Goal: Task Accomplishment & Management: Use online tool/utility

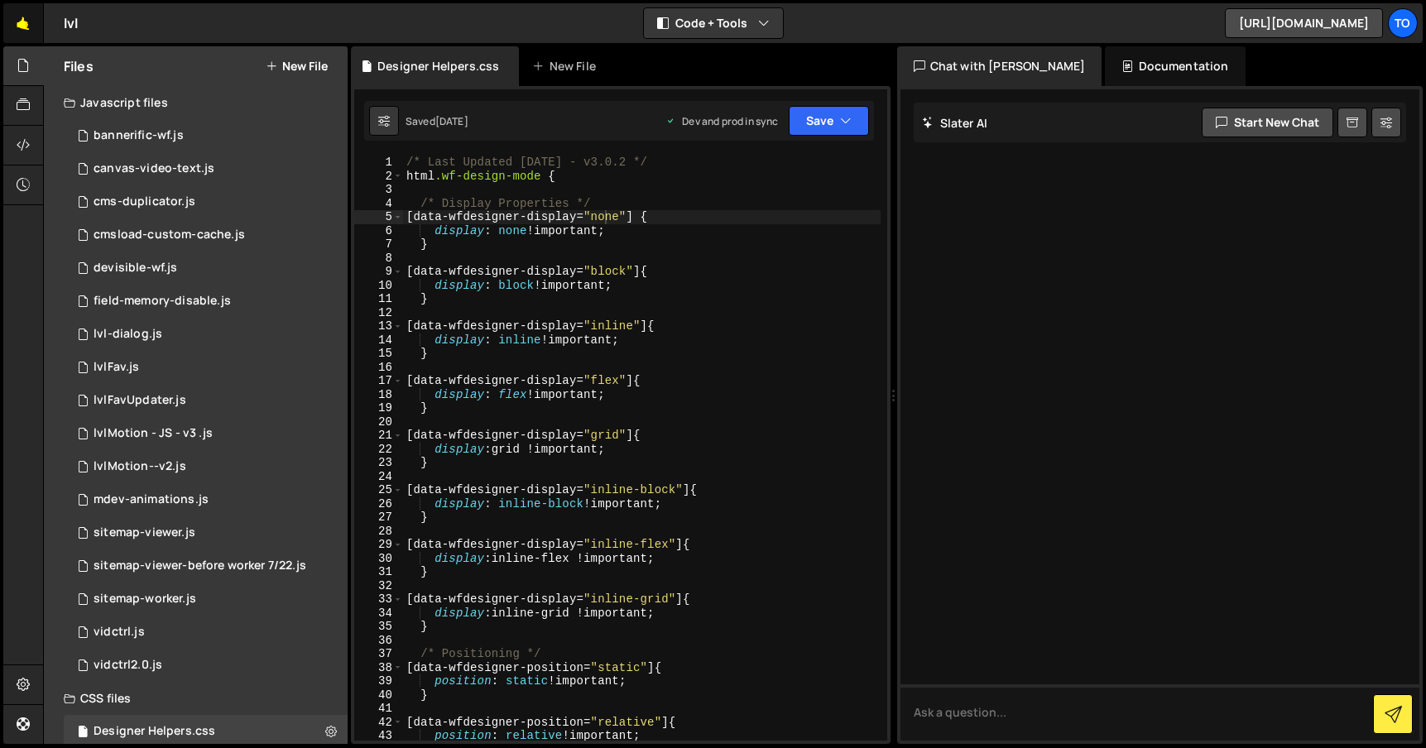
click at [26, 25] on link "🤙" at bounding box center [23, 23] width 41 height 40
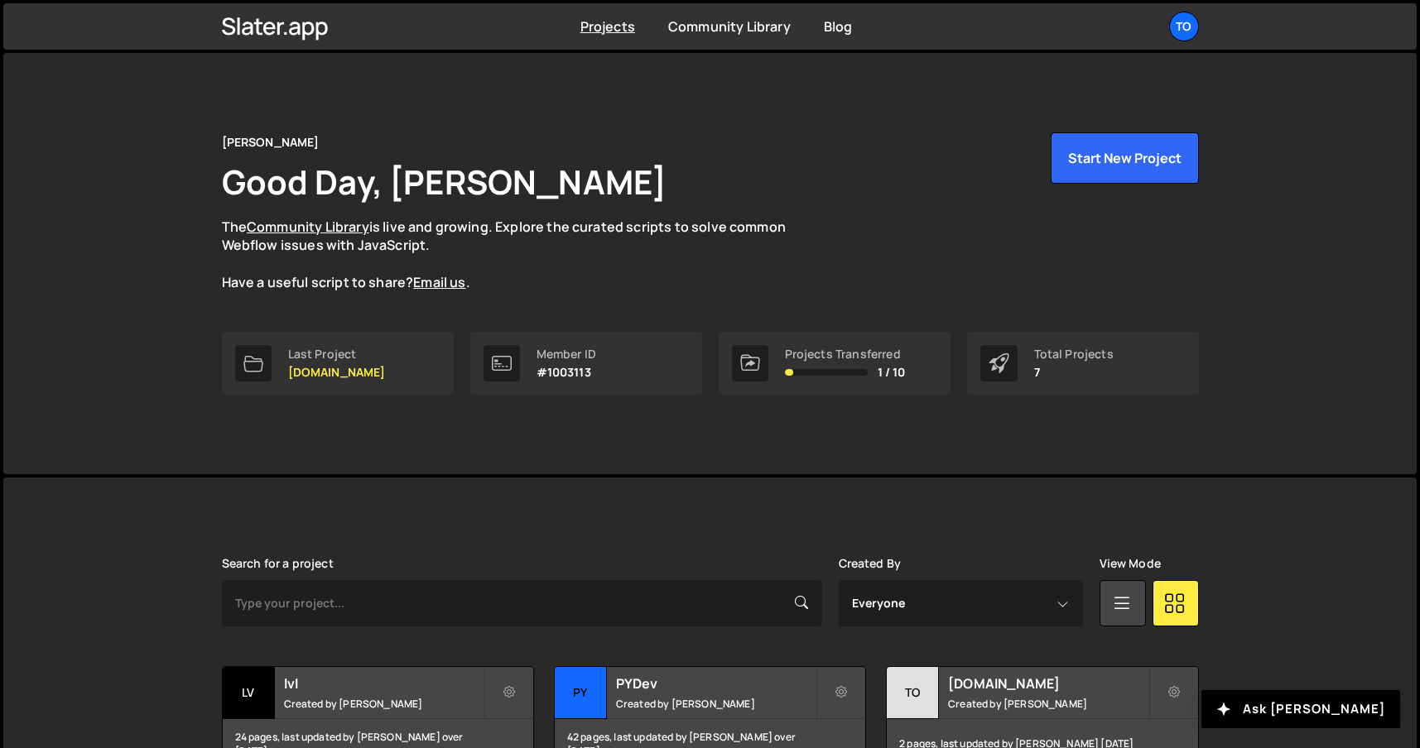
click at [119, 446] on div "Tony Seets Good Day, Tony Seets The Community Library is live and growing. Expl…" at bounding box center [709, 263] width 1413 height 421
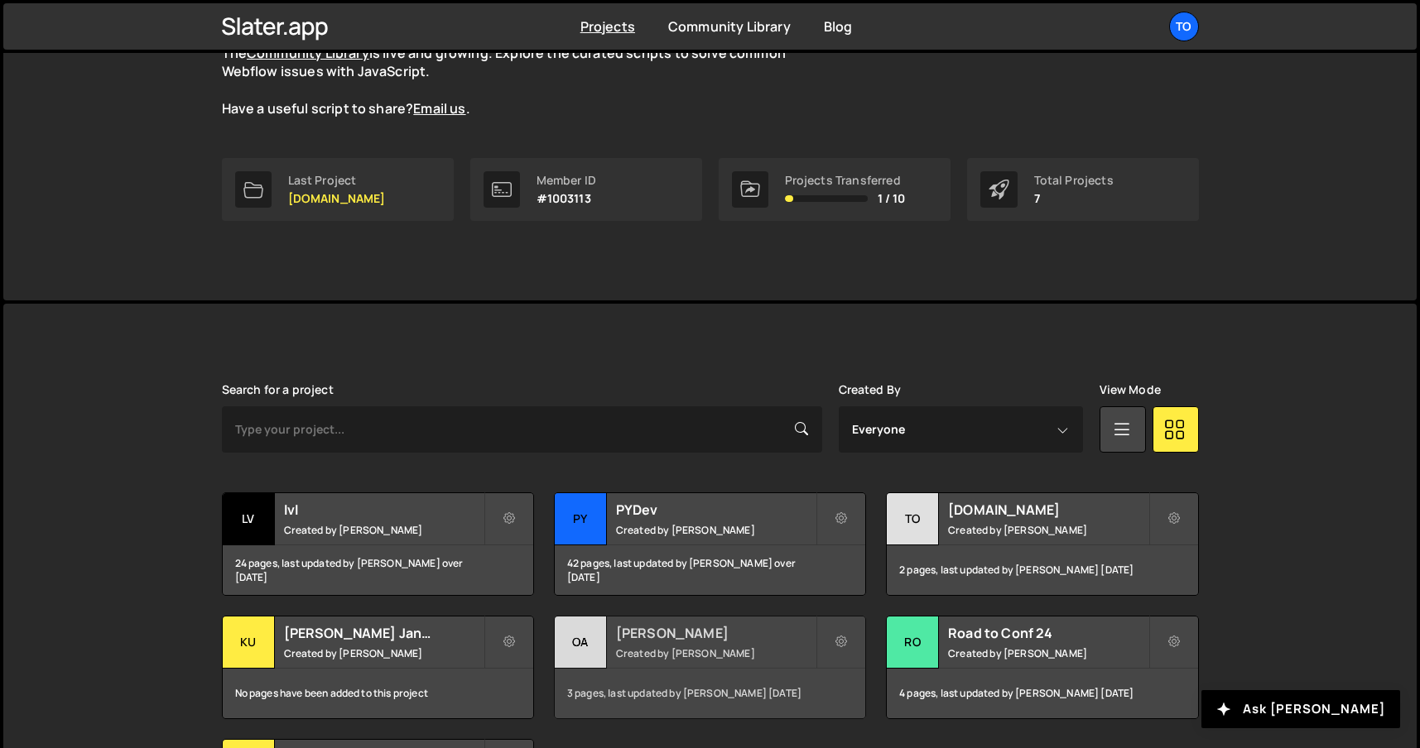
scroll to position [222, 0]
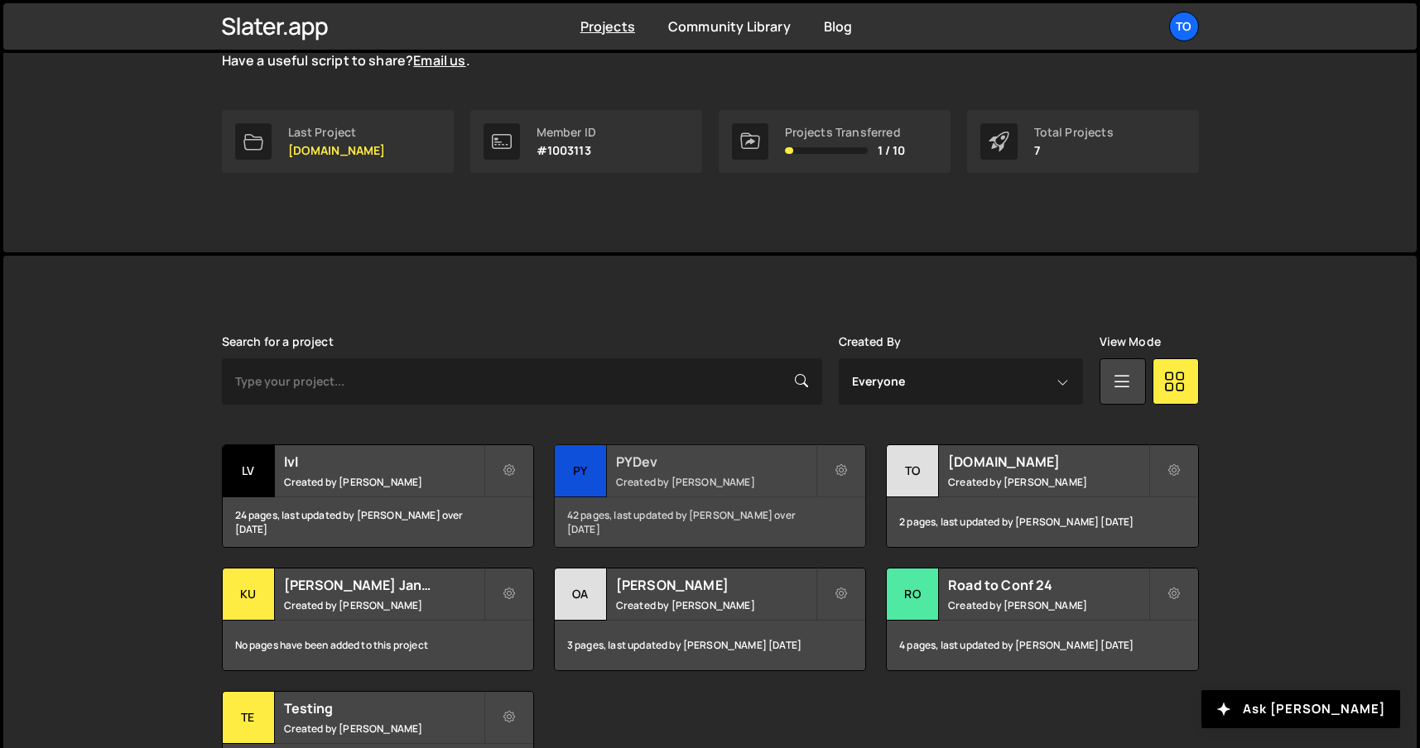
click at [681, 504] on div "42 pages, last updated by Tony Seets over 1 year ago" at bounding box center [710, 523] width 310 height 50
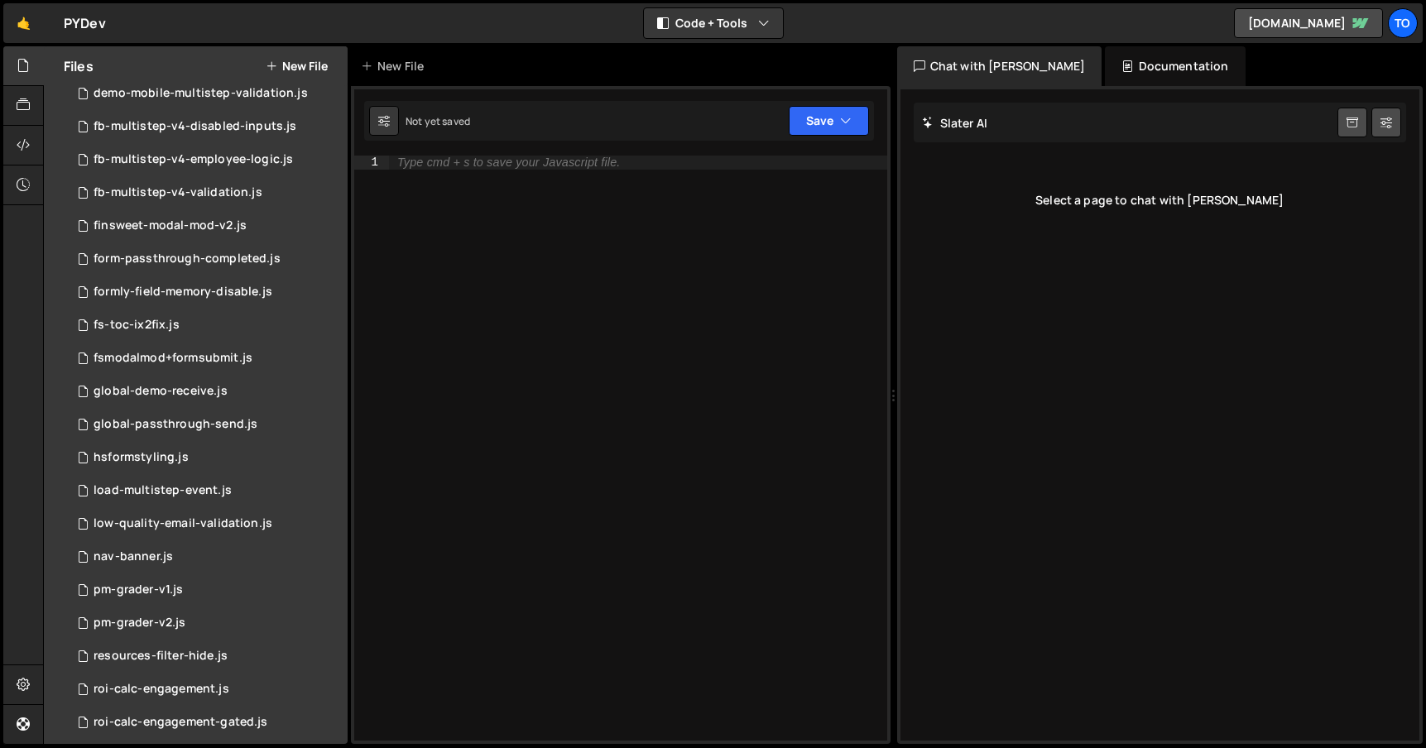
scroll to position [334, 0]
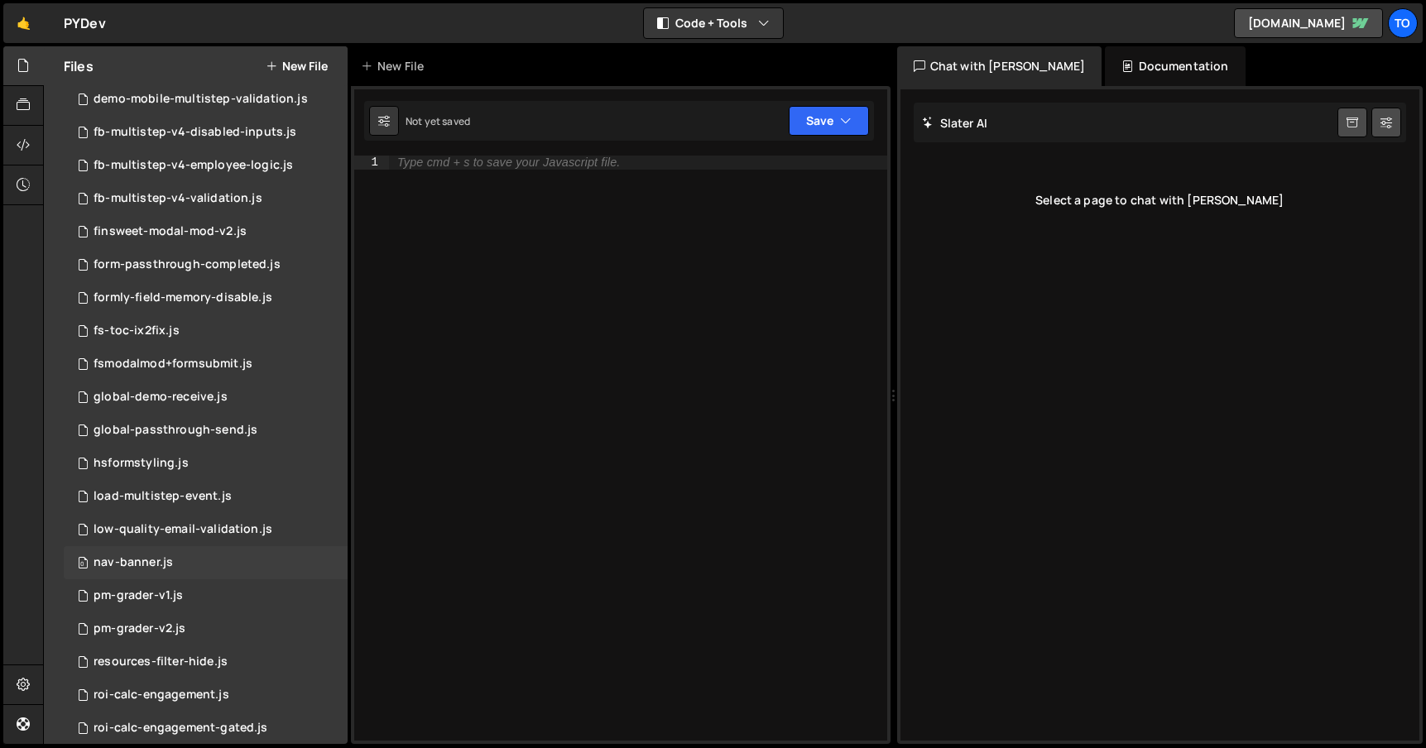
click at [157, 565] on div "nav-banner.js" at bounding box center [133, 562] width 79 height 15
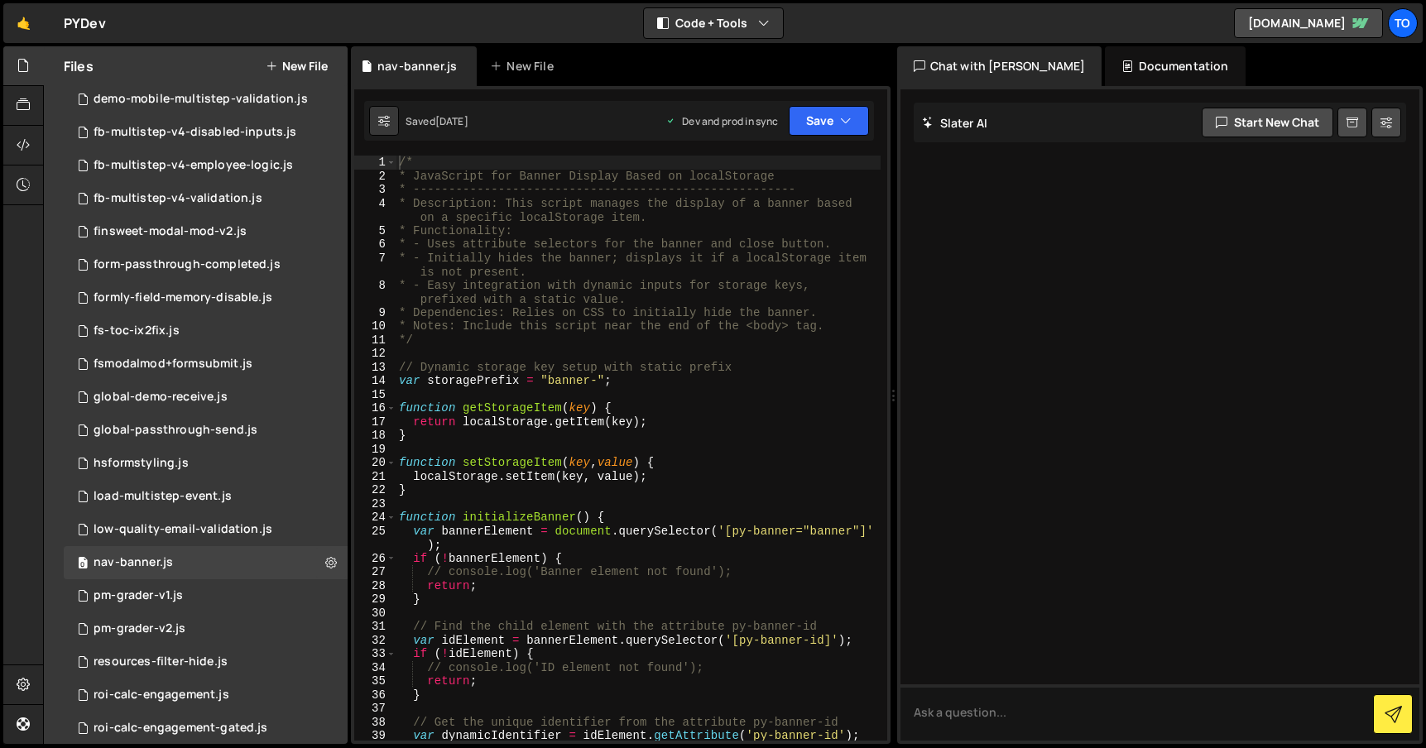
click at [634, 381] on div "/* * JavaScript for Banner Display Based on localStorage * --------------------…" at bounding box center [638, 462] width 485 height 613
type textarea "initializeBanner();"
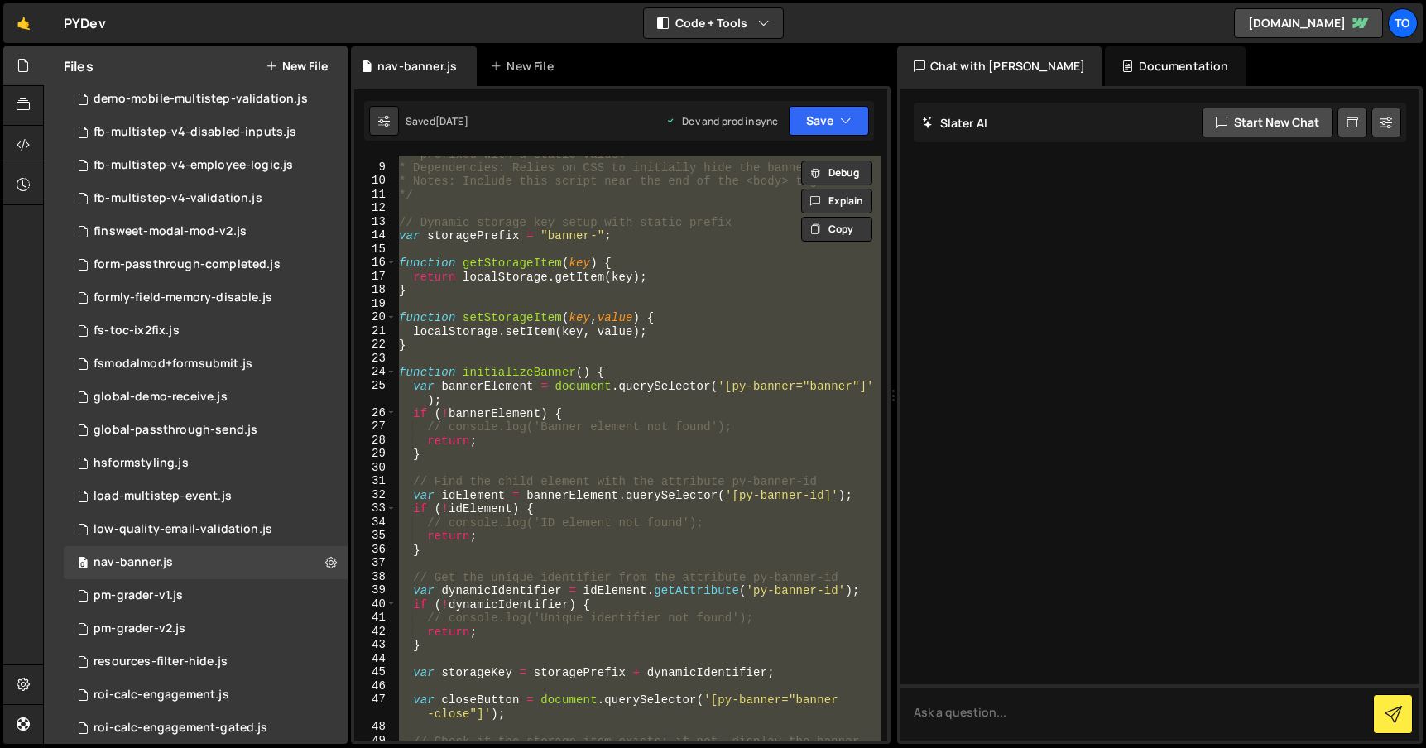
scroll to position [440, 0]
